Goal: Transaction & Acquisition: Purchase product/service

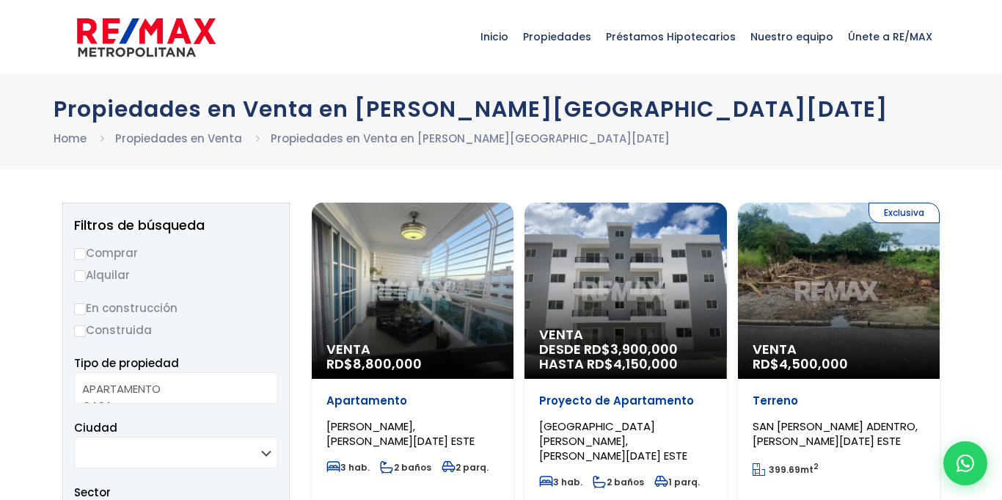
select select
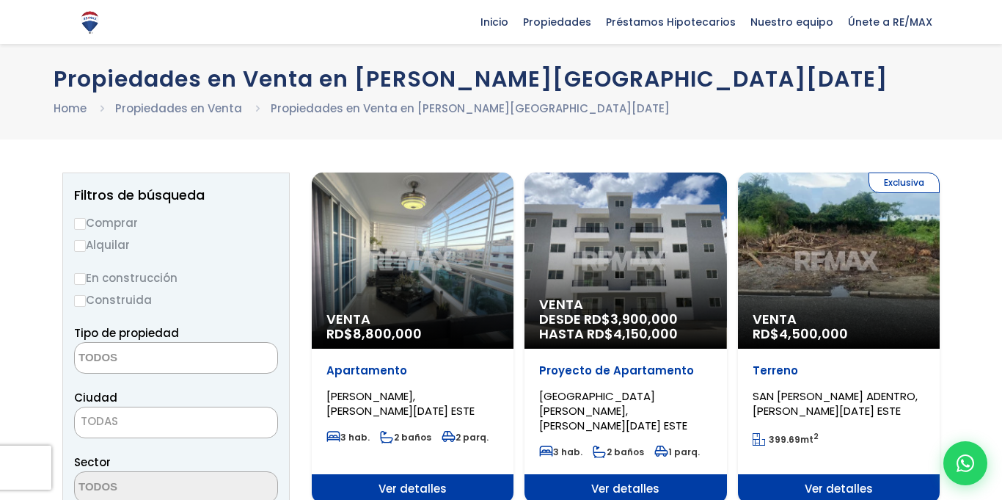
click at [79, 222] on input "Comprar" at bounding box center [80, 224] width 12 height 12
radio input "true"
click at [80, 296] on input "Construida" at bounding box center [80, 301] width 12 height 12
radio input "true"
click at [114, 359] on textarea "Search" at bounding box center [146, 359] width 142 height 32
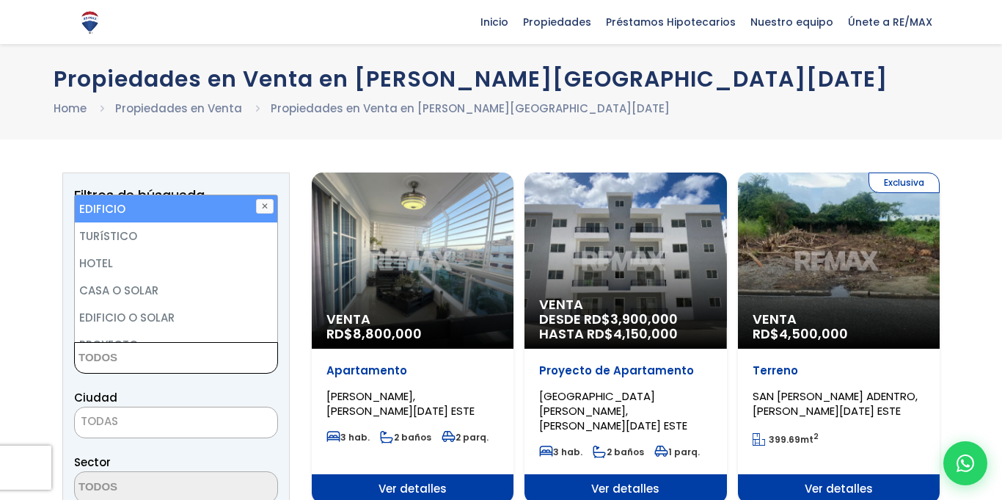
scroll to position [163, 0]
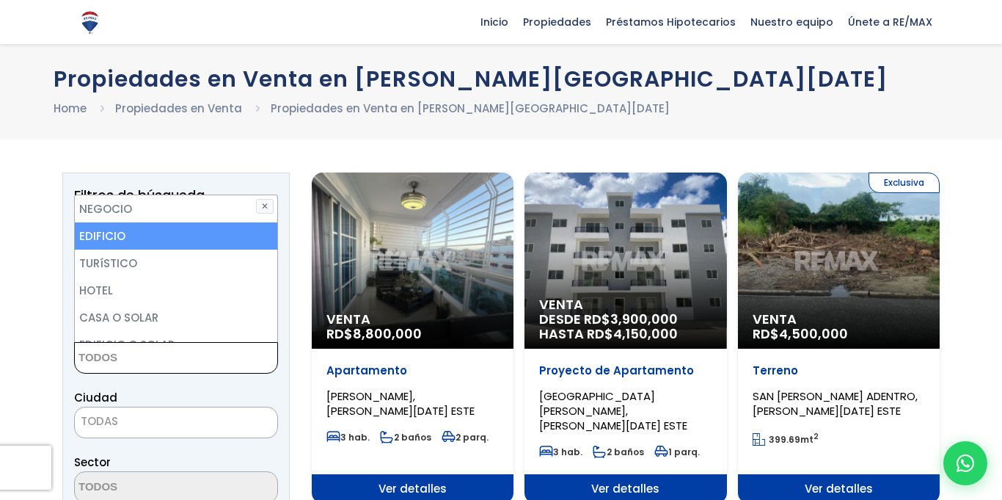
click at [161, 234] on li "EDIFICIO" at bounding box center [176, 235] width 202 height 27
select select "building"
click at [161, 234] on li "EDIFICIO" at bounding box center [176, 235] width 202 height 27
select select
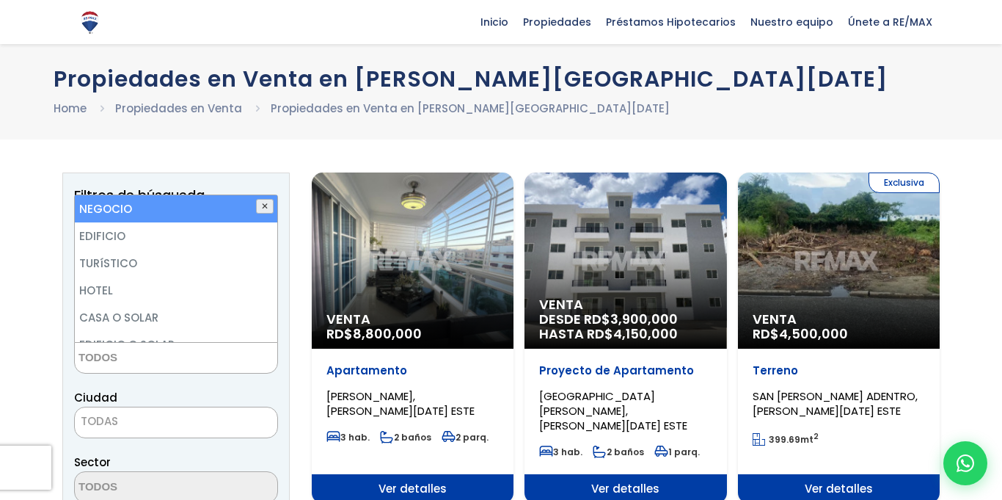
click at [268, 213] on button "✕" at bounding box center [265, 206] width 18 height 15
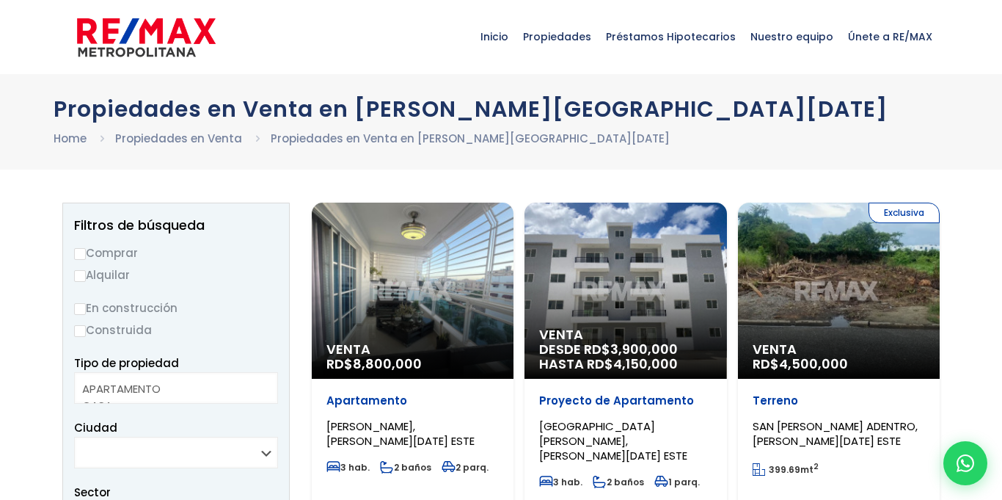
select select
